Goal: Task Accomplishment & Management: Manage account settings

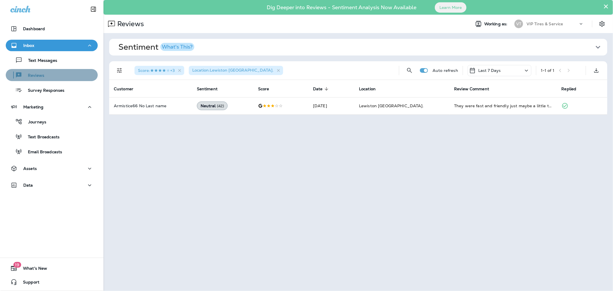
click at [58, 70] on button "Reviews" at bounding box center [52, 75] width 92 height 12
click at [39, 75] on p "Reviews" at bounding box center [33, 75] width 22 height 5
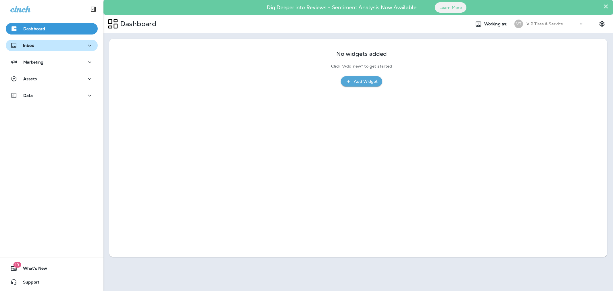
click at [30, 49] on button "Inbox" at bounding box center [52, 46] width 92 height 12
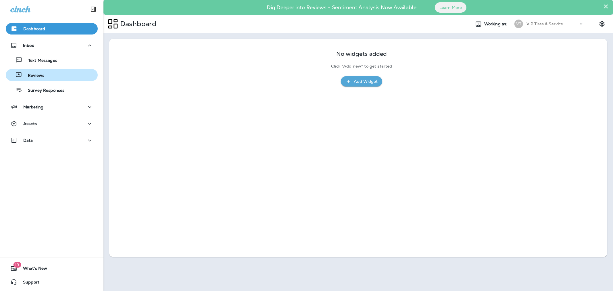
click at [43, 81] on button "Reviews" at bounding box center [52, 75] width 92 height 12
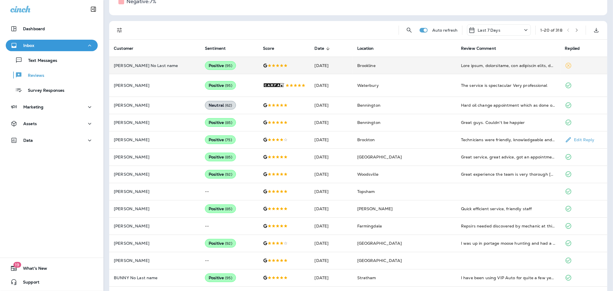
scroll to position [88, 0]
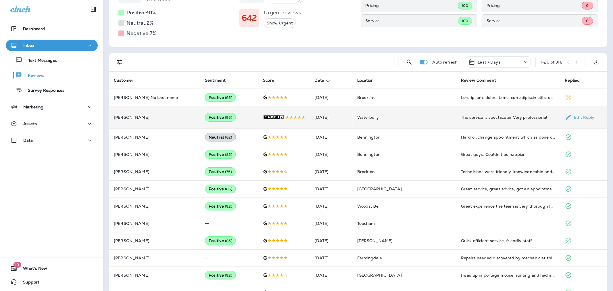
click at [153, 125] on td "Celeste Alberto" at bounding box center [154, 117] width 91 height 22
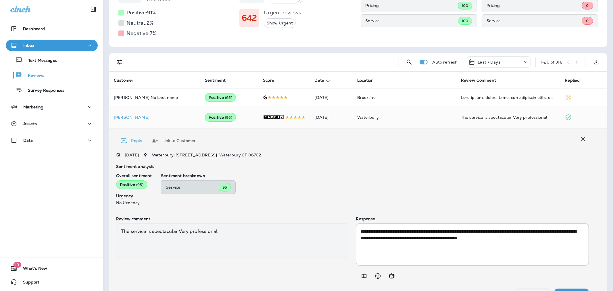
scroll to position [106, 0]
